Goal: Information Seeking & Learning: Learn about a topic

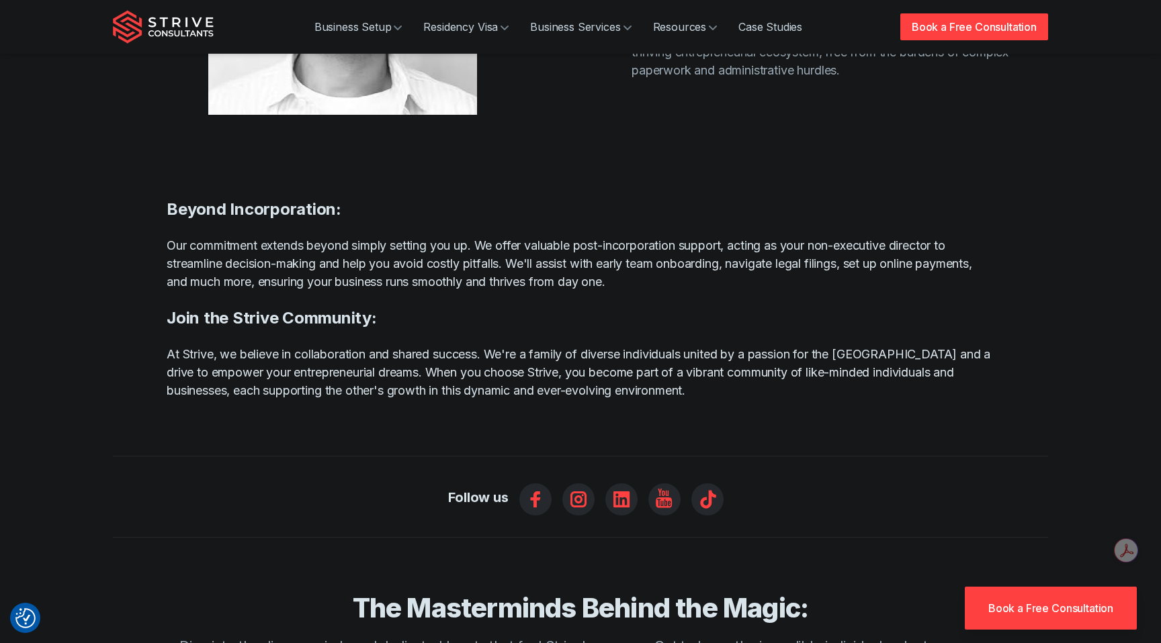
scroll to position [570, 0]
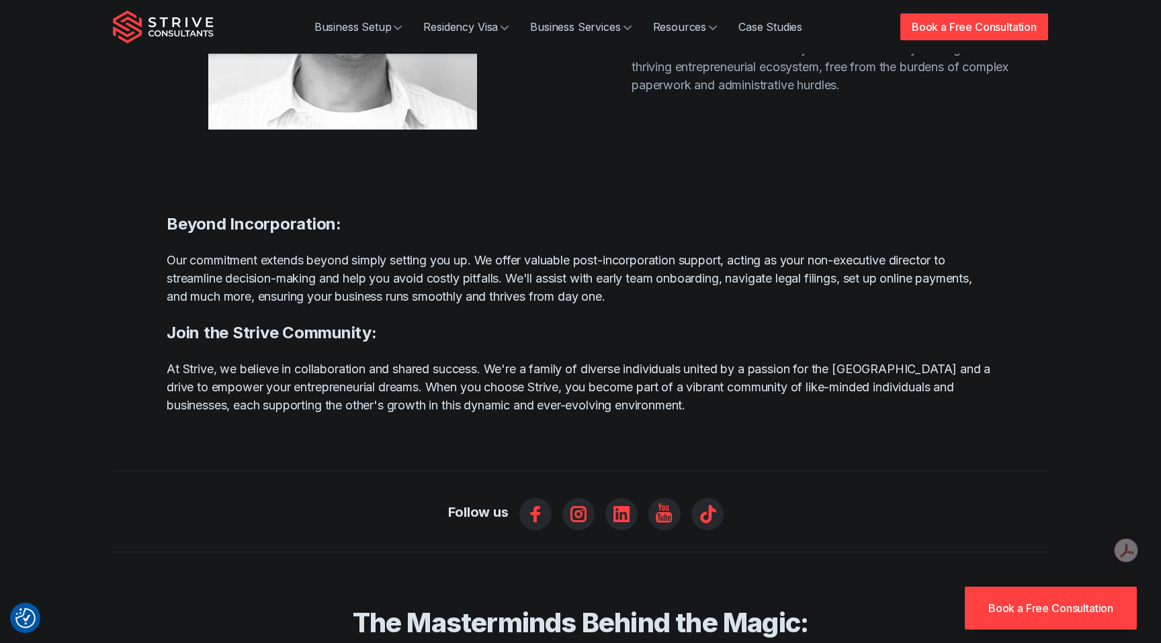
click at [489, 251] on p "Our commitment extends beyond simply setting you up. We offer valuable post-inc…" at bounding box center [580, 278] width 827 height 54
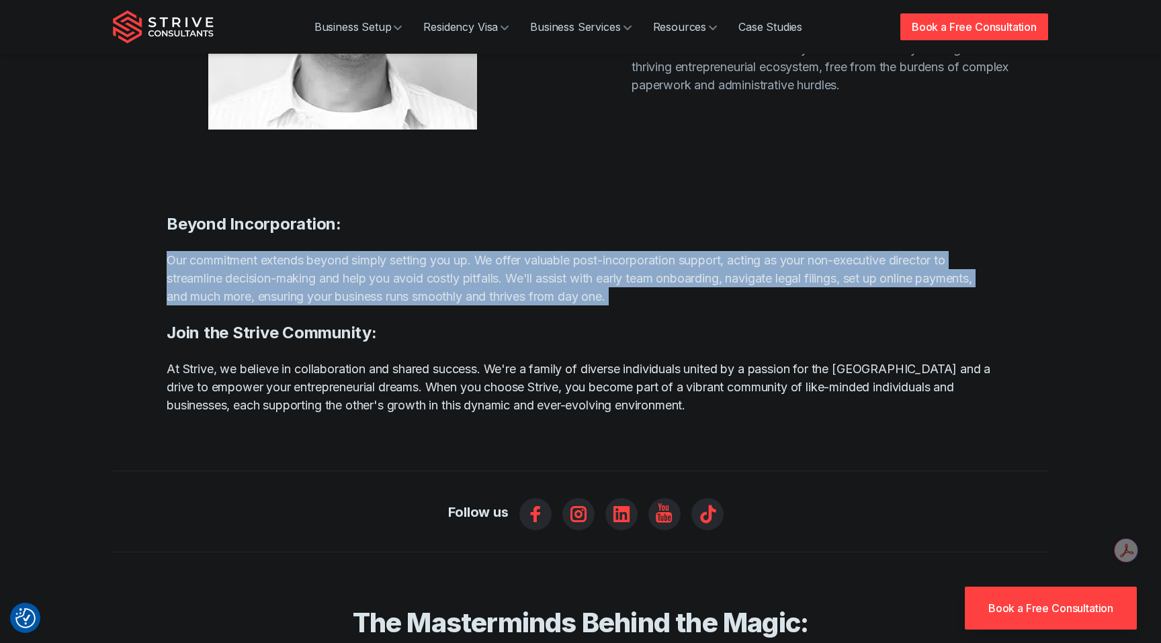
click at [489, 251] on p "Our commitment extends beyond simply setting you up. We offer valuable post-inc…" at bounding box center [580, 278] width 827 height 54
copy div "Our commitment extends beyond simply setting you up. We offer valuable post-inc…"
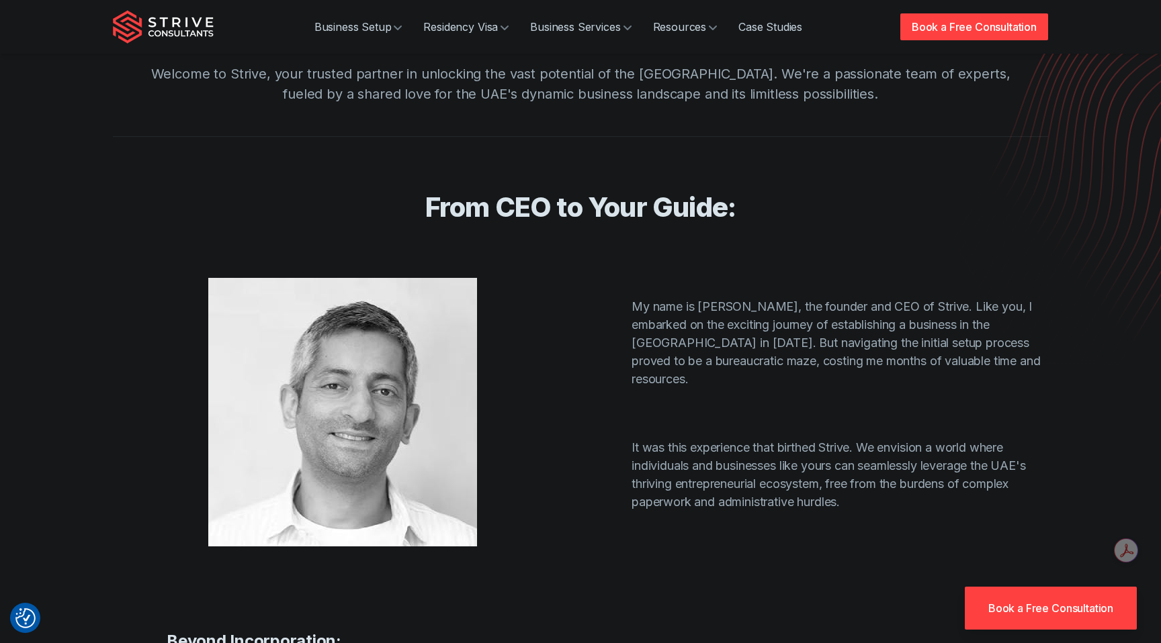
scroll to position [130, 0]
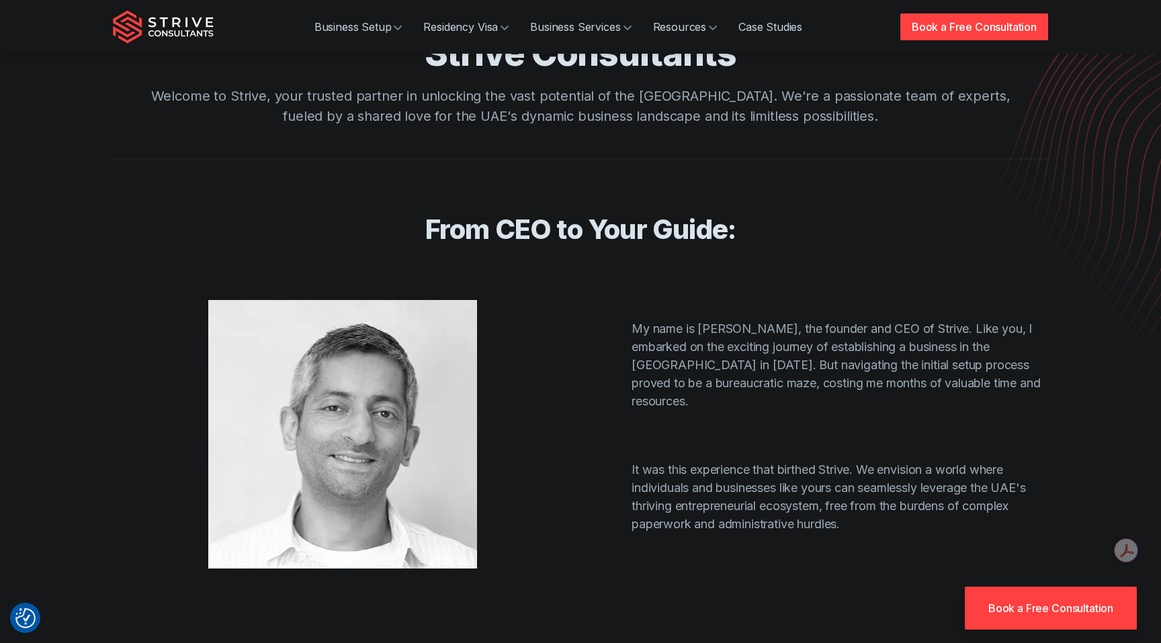
drag, startPoint x: 631, startPoint y: 294, endPoint x: 856, endPoint y: 486, distance: 296.3
click at [856, 487] on div "My name is Pali Banwait, the founder and CEO of Strive. Like you, I embarked on…" at bounding box center [817, 435] width 459 height 230
copy div "My name is Pali Banwait, the founder and CEO of Strive. Like you, I embarked on…"
